Goal: Task Accomplishment & Management: Complete application form

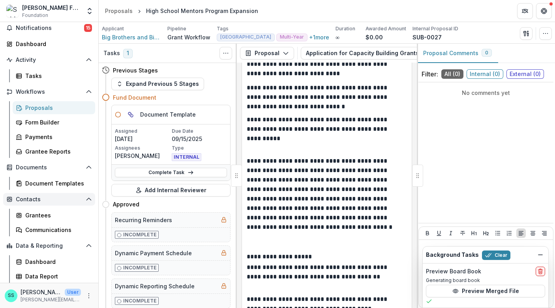
scroll to position [42, 0]
click at [39, 220] on div "Grantees" at bounding box center [57, 215] width 64 height 8
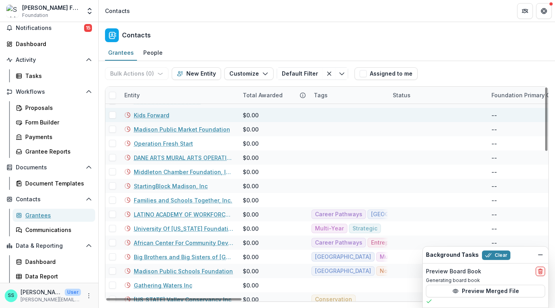
scroll to position [450, 0]
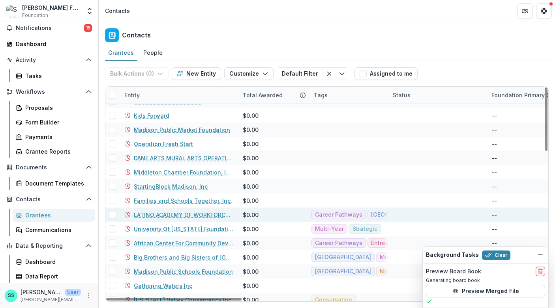
click at [187, 219] on link "LATINO ACADEMY OF WORKFORCE DEVELOPMENT INC" at bounding box center [183, 215] width 99 height 8
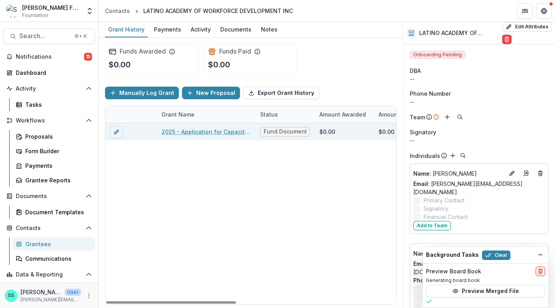
click at [198, 136] on link "2025 - Application for Capacity Building Grants" at bounding box center [205, 132] width 89 height 8
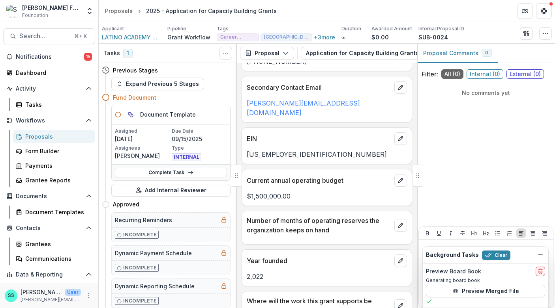
scroll to position [473, 0]
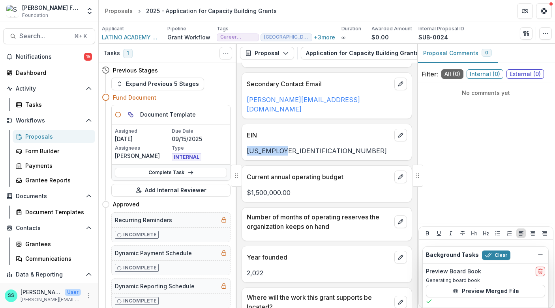
drag, startPoint x: 290, startPoint y: 237, endPoint x: 247, endPoint y: 238, distance: 42.2
click at [247, 156] on div "[US_EMPLOYER_IDENTIFICATION_NUMBER]" at bounding box center [327, 150] width 170 height 9
copy p "[US_EMPLOYER_IDENTIFICATION_NUMBER]"
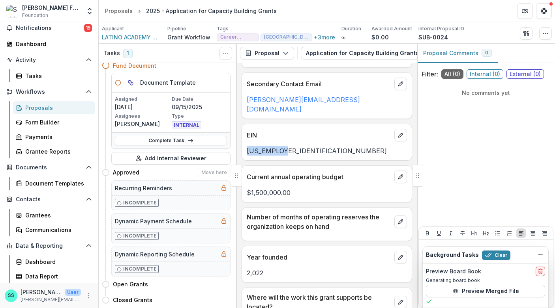
scroll to position [0, 0]
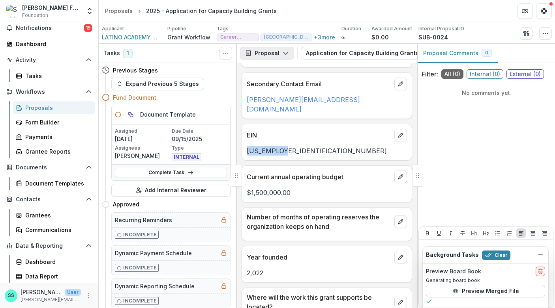
click at [288, 56] on icon "button" at bounding box center [285, 53] width 6 height 6
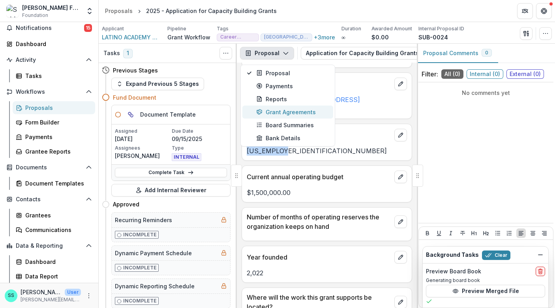
click at [288, 116] on div "Grant Agreements" at bounding box center [292, 112] width 72 height 8
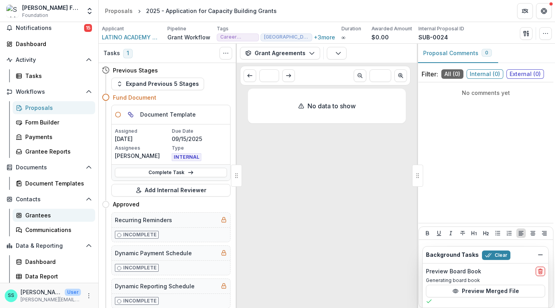
click at [46, 211] on div "Grantees" at bounding box center [57, 215] width 64 height 8
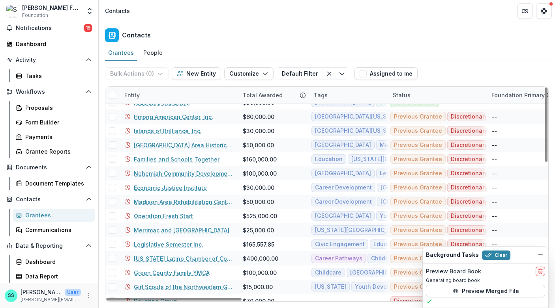
scroll to position [153, 0]
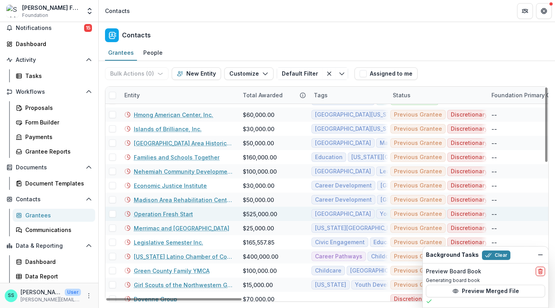
click at [168, 218] on link "Operation Fresh Start" at bounding box center [163, 214] width 59 height 8
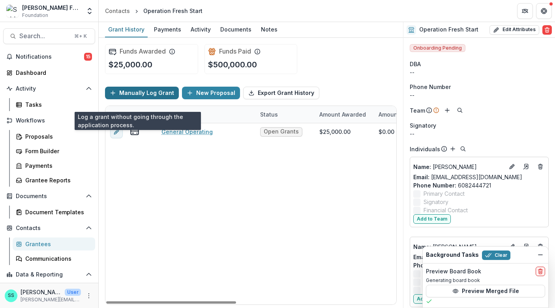
click at [155, 99] on button "Manually Log Grant" at bounding box center [142, 93] width 74 height 13
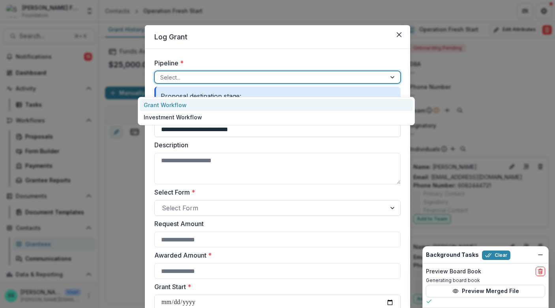
click at [162, 82] on div at bounding box center [270, 78] width 220 height 10
click at [164, 104] on div "Grant Workflow" at bounding box center [276, 105] width 273 height 12
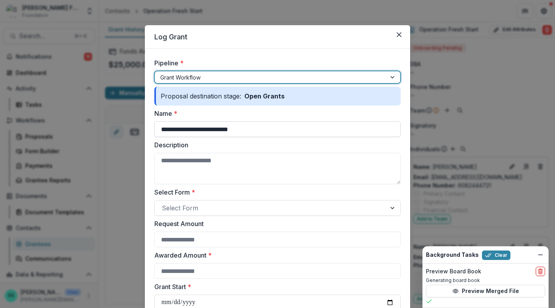
click at [247, 137] on input "**********" at bounding box center [277, 129] width 246 height 16
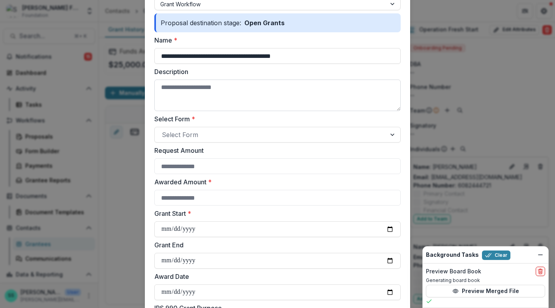
scroll to position [75, 0]
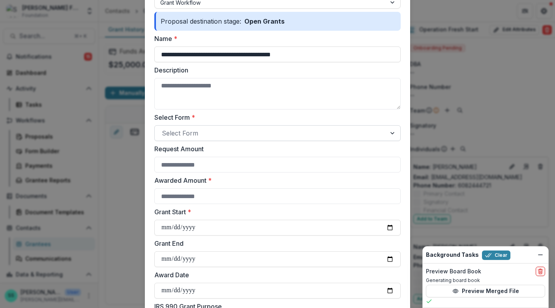
type input "**********"
click at [192, 139] on div at bounding box center [270, 133] width 217 height 11
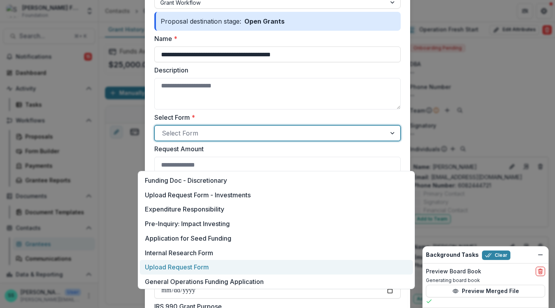
click at [187, 272] on p "Upload Request Form" at bounding box center [177, 267] width 64 height 9
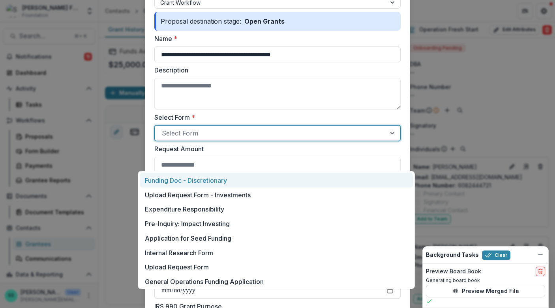
click at [379, 139] on div at bounding box center [270, 133] width 217 height 11
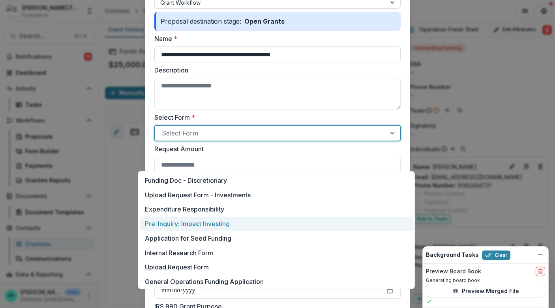
scroll to position [82, 0]
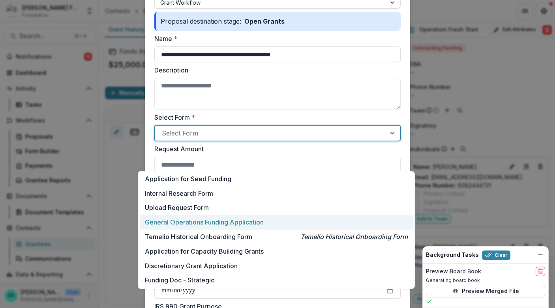
click at [219, 218] on p "General Operations Funding Application" at bounding box center [204, 222] width 119 height 9
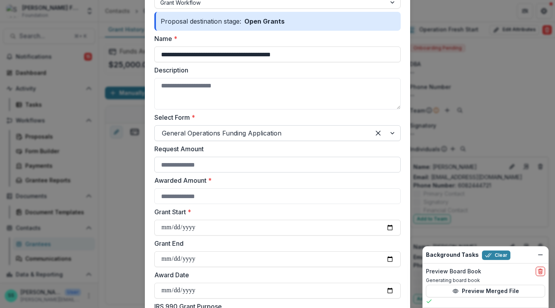
click at [214, 173] on input "Request Amount" at bounding box center [277, 165] width 246 height 16
type input "******"
click at [198, 204] on input "Awarded Amount *" at bounding box center [277, 197] width 246 height 16
type input "******"
click at [157, 236] on input "Grant Start *" at bounding box center [277, 228] width 246 height 16
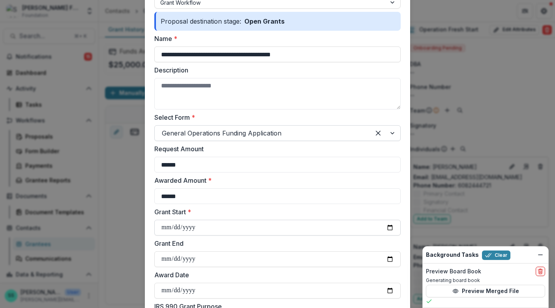
type input "**********"
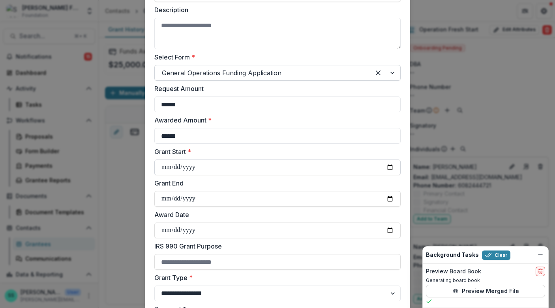
scroll to position [136, 0]
click at [154, 207] on input "Grant End" at bounding box center [277, 199] width 246 height 16
type input "**********"
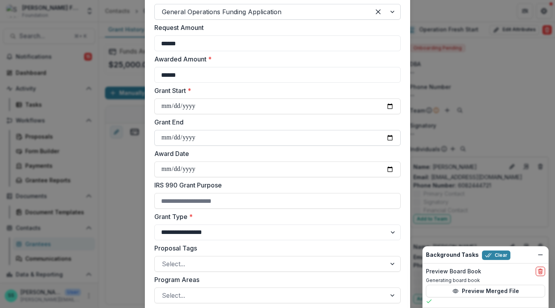
scroll to position [198, 0]
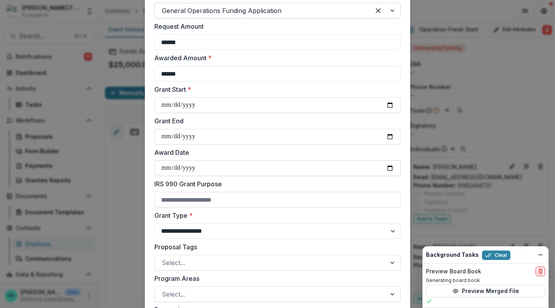
click at [155, 176] on input "Award Date" at bounding box center [277, 169] width 246 height 16
type input "**********"
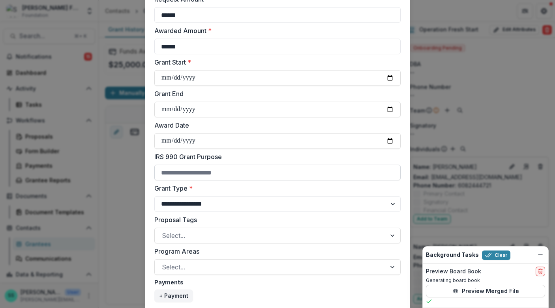
click at [189, 181] on input "IRS 990 Grant Purpose" at bounding box center [277, 173] width 246 height 16
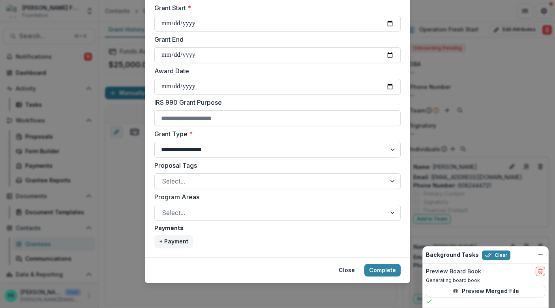
scroll to position [335, 0]
click at [172, 149] on select "**********" at bounding box center [277, 150] width 246 height 16
click at [154, 142] on select "**********" at bounding box center [277, 150] width 246 height 16
click at [166, 182] on div at bounding box center [270, 181] width 217 height 11
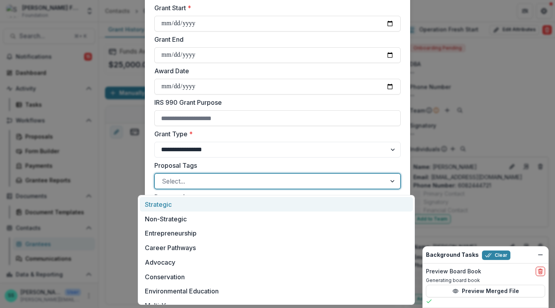
click at [176, 207] on div "Strategic" at bounding box center [276, 204] width 273 height 15
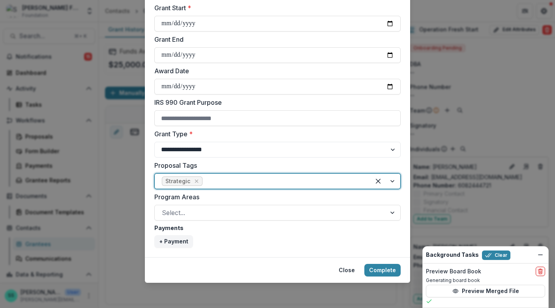
click at [215, 184] on div at bounding box center [283, 181] width 159 height 11
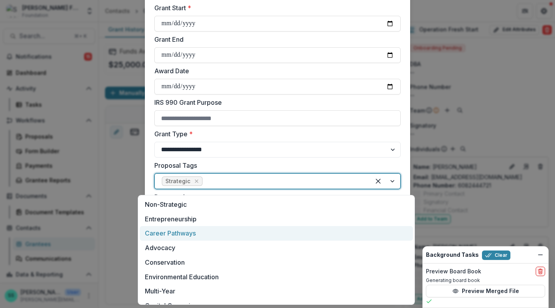
click at [208, 235] on div "Career Pathways" at bounding box center [276, 233] width 273 height 15
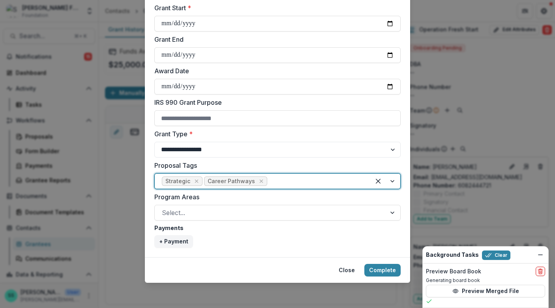
click at [279, 185] on div at bounding box center [316, 181] width 94 height 11
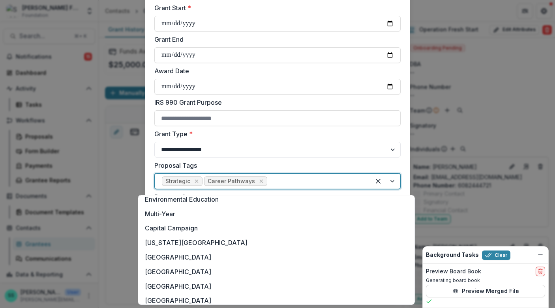
scroll to position [65, 0]
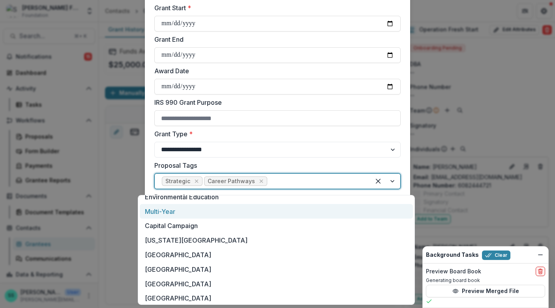
click at [183, 219] on div "Multi-Year" at bounding box center [276, 211] width 273 height 15
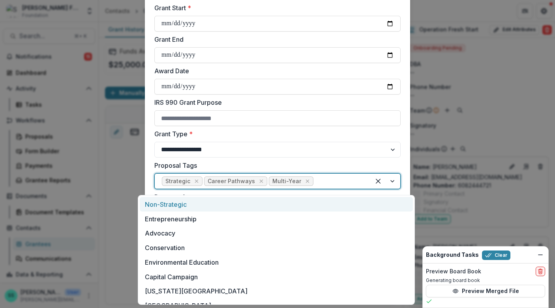
click at [342, 180] on div at bounding box center [339, 181] width 48 height 11
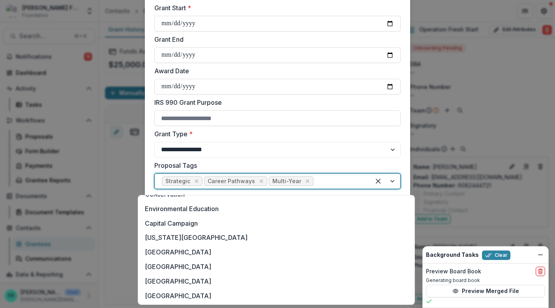
scroll to position [60, 0]
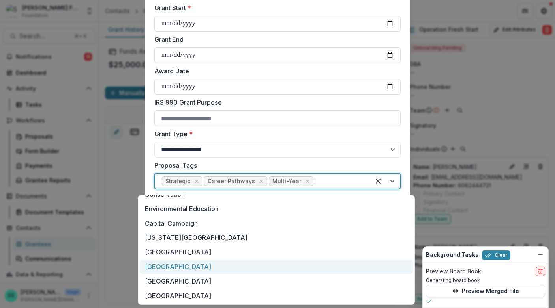
click at [178, 275] on div "[GEOGRAPHIC_DATA]" at bounding box center [276, 267] width 273 height 15
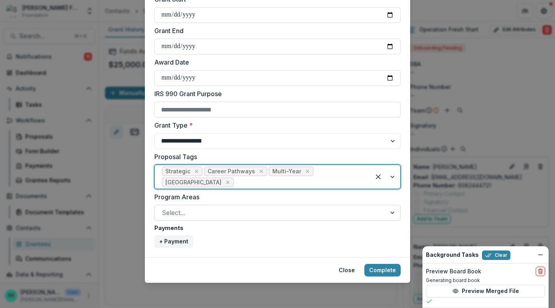
click at [211, 219] on div at bounding box center [270, 212] width 217 height 11
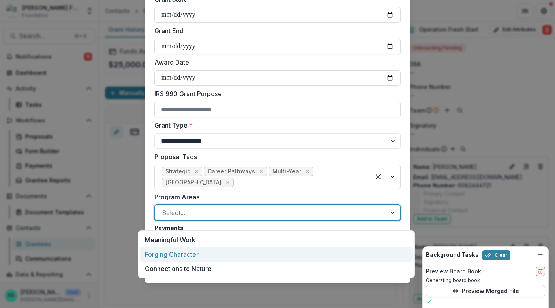
click at [207, 254] on div "Forging Character" at bounding box center [276, 254] width 273 height 15
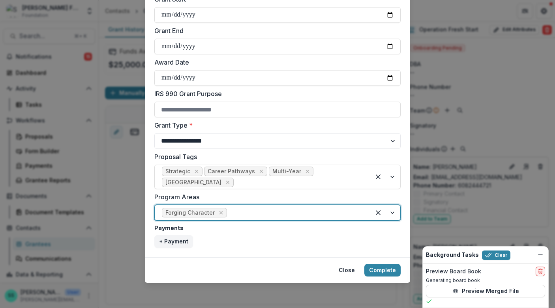
scroll to position [353, 0]
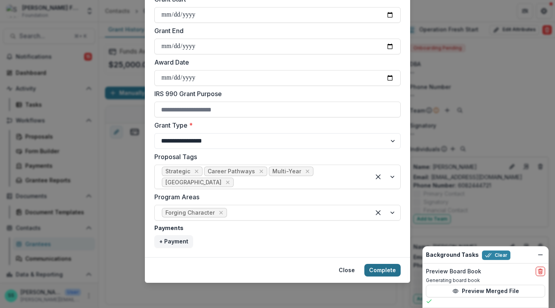
click at [384, 265] on button "Complete" at bounding box center [382, 270] width 36 height 13
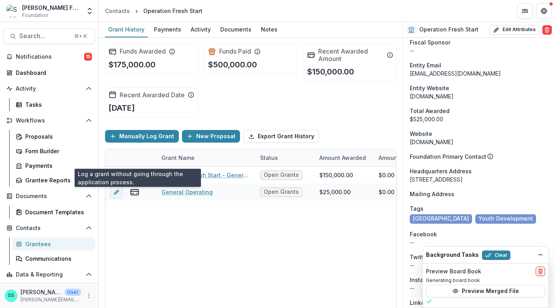
scroll to position [451, 0]
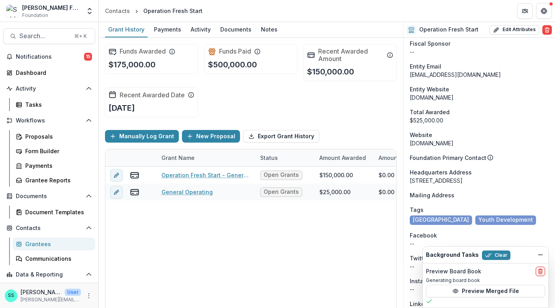
drag, startPoint x: 448, startPoint y: 105, endPoint x: 411, endPoint y: 106, distance: 37.9
click at [411, 33] on div "[US_EMPLOYER_IDENTIFICATION_NUMBER]" at bounding box center [478, 29] width 139 height 8
copy div "[US_EMPLOYER_IDENTIFICATION_NUMBER]"
